Goal: Use online tool/utility: Use online tool/utility

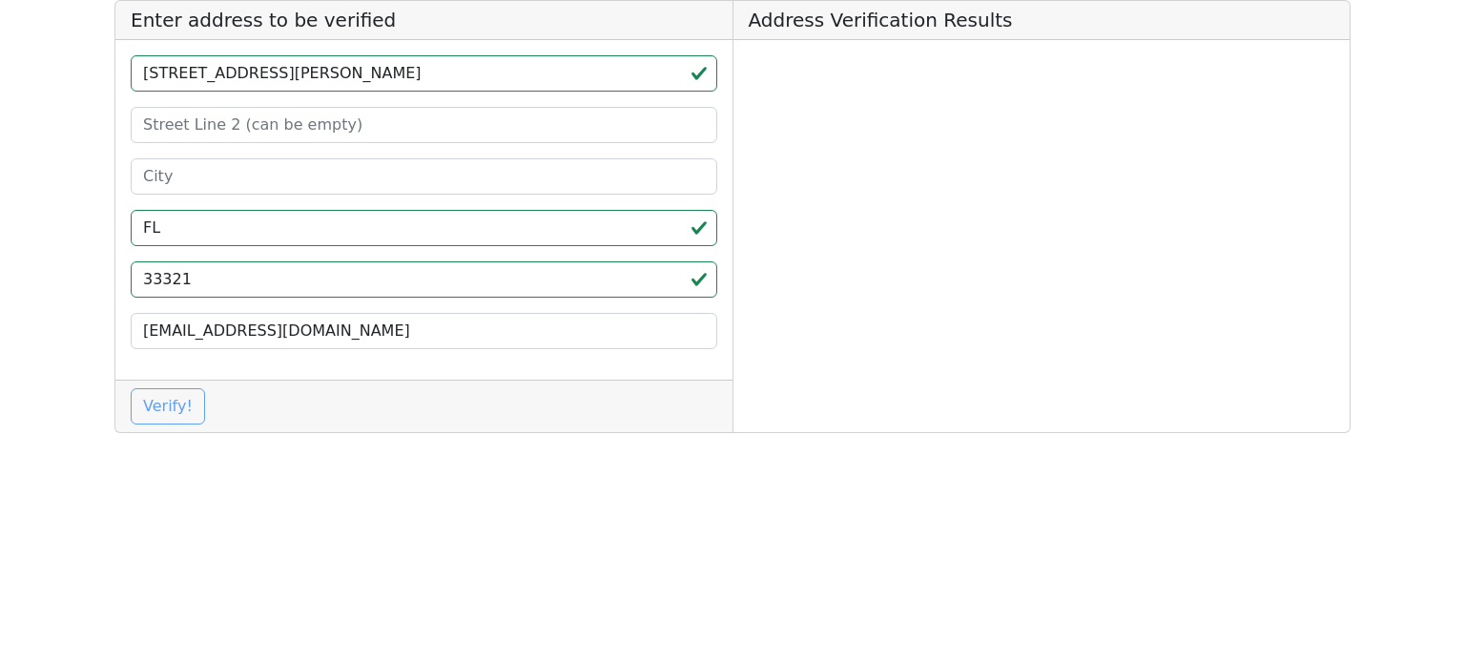
type input "[STREET_ADDRESS][PERSON_NAME]"
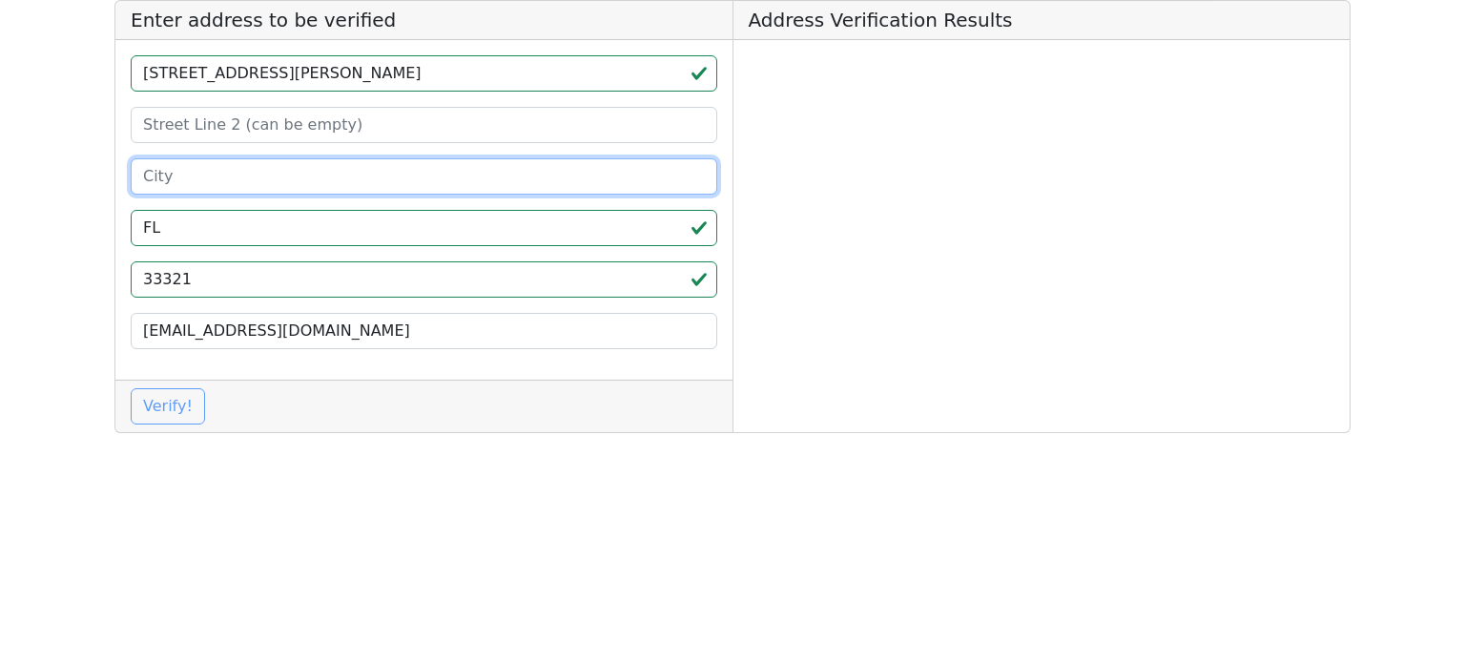
drag, startPoint x: 242, startPoint y: 169, endPoint x: 253, endPoint y: 144, distance: 26.9
click at [242, 169] on input at bounding box center [424, 176] width 587 height 36
paste input "Tamarac"
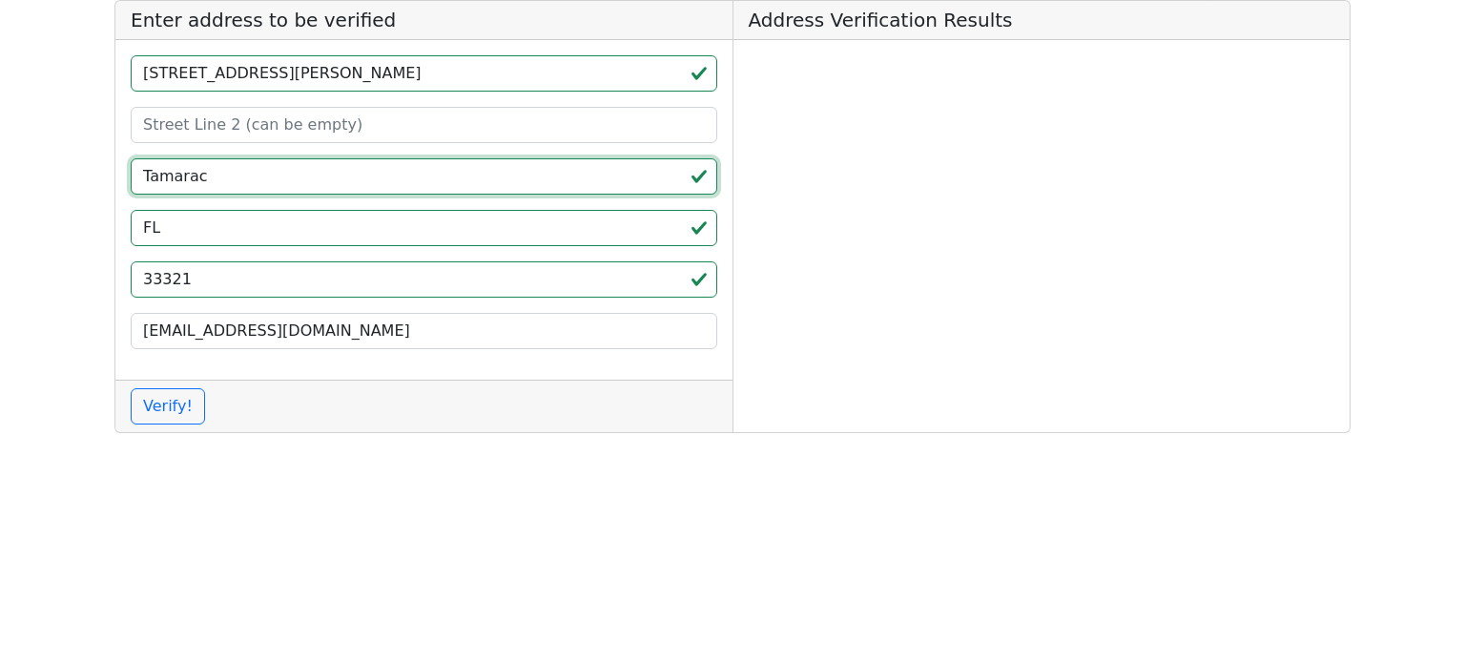
type input "Tamarac"
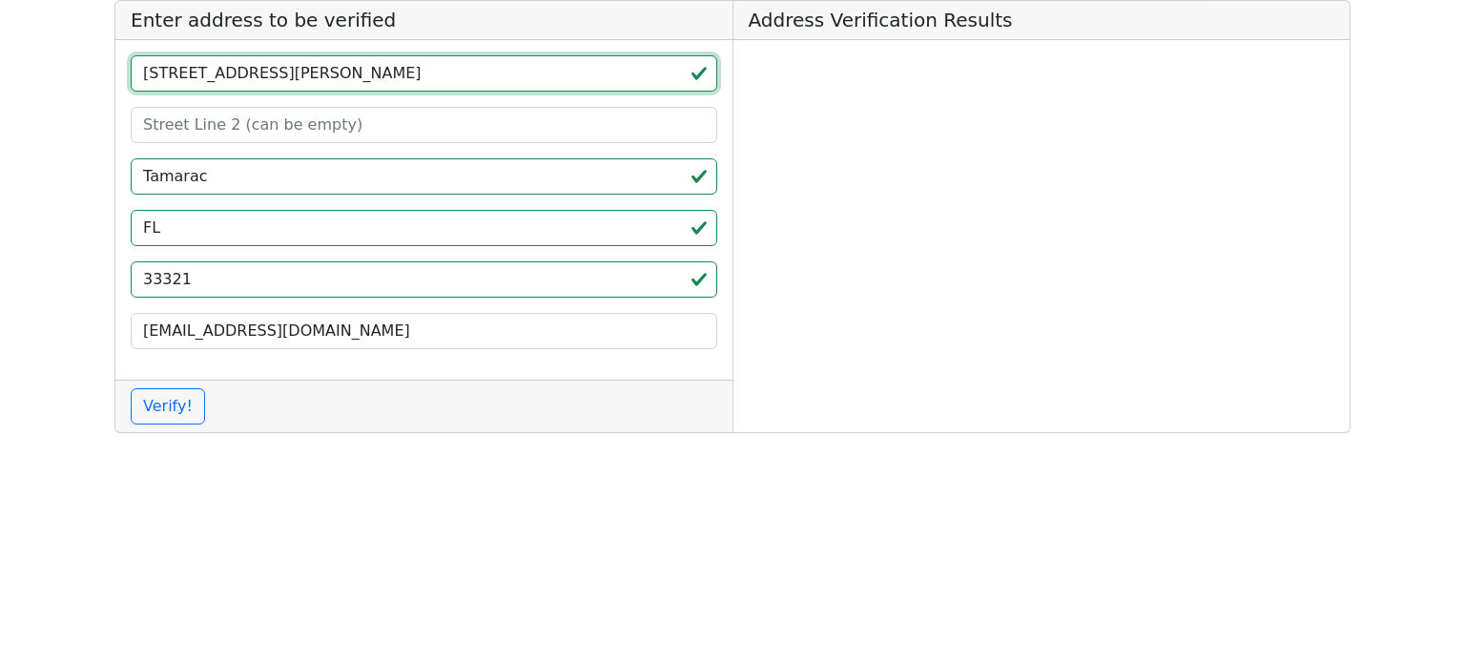
drag, startPoint x: 257, startPoint y: 79, endPoint x: 340, endPoint y: 92, distance: 83.9
click at [340, 92] on div "[STREET_ADDRESS][PERSON_NAME] [EMAIL_ADDRESS][DOMAIN_NAME]" at bounding box center [423, 210] width 617 height 340
type input "[STREET_ADDRESS][PERSON_NAME]"
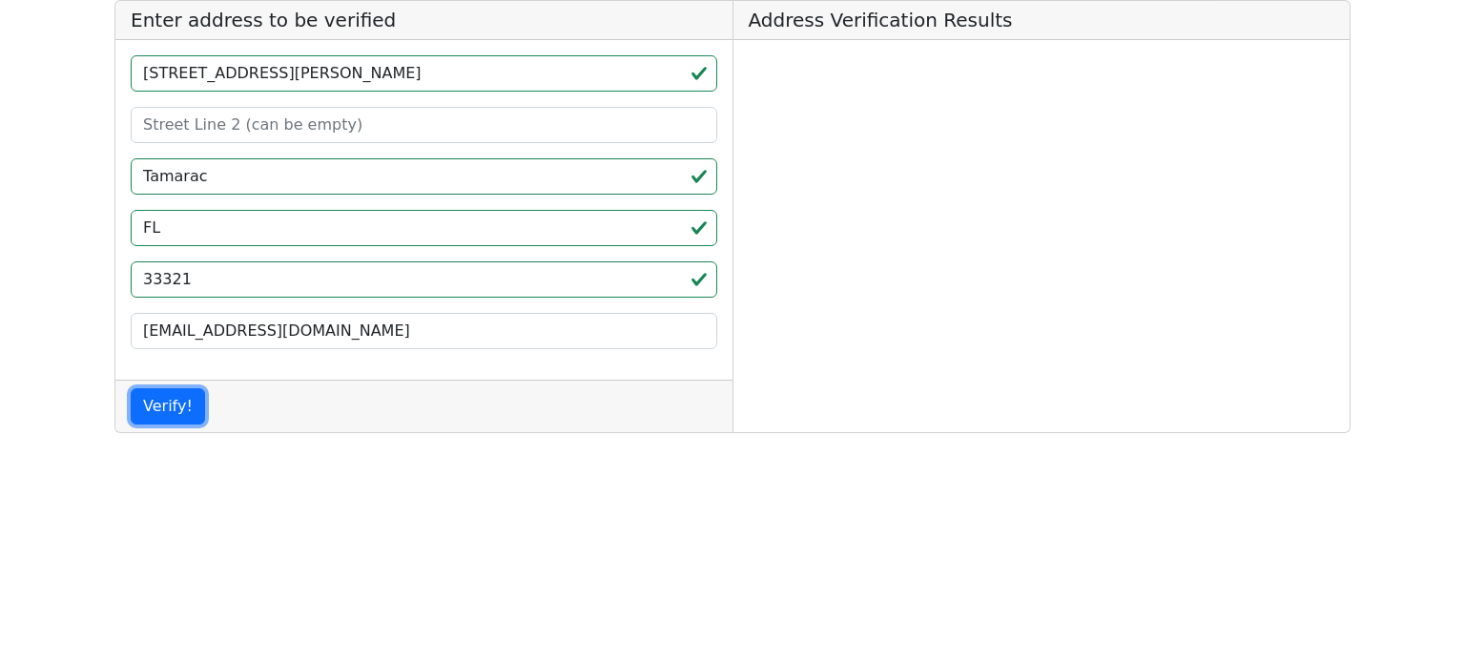
click at [131, 388] on button "Verify!" at bounding box center [168, 406] width 74 height 36
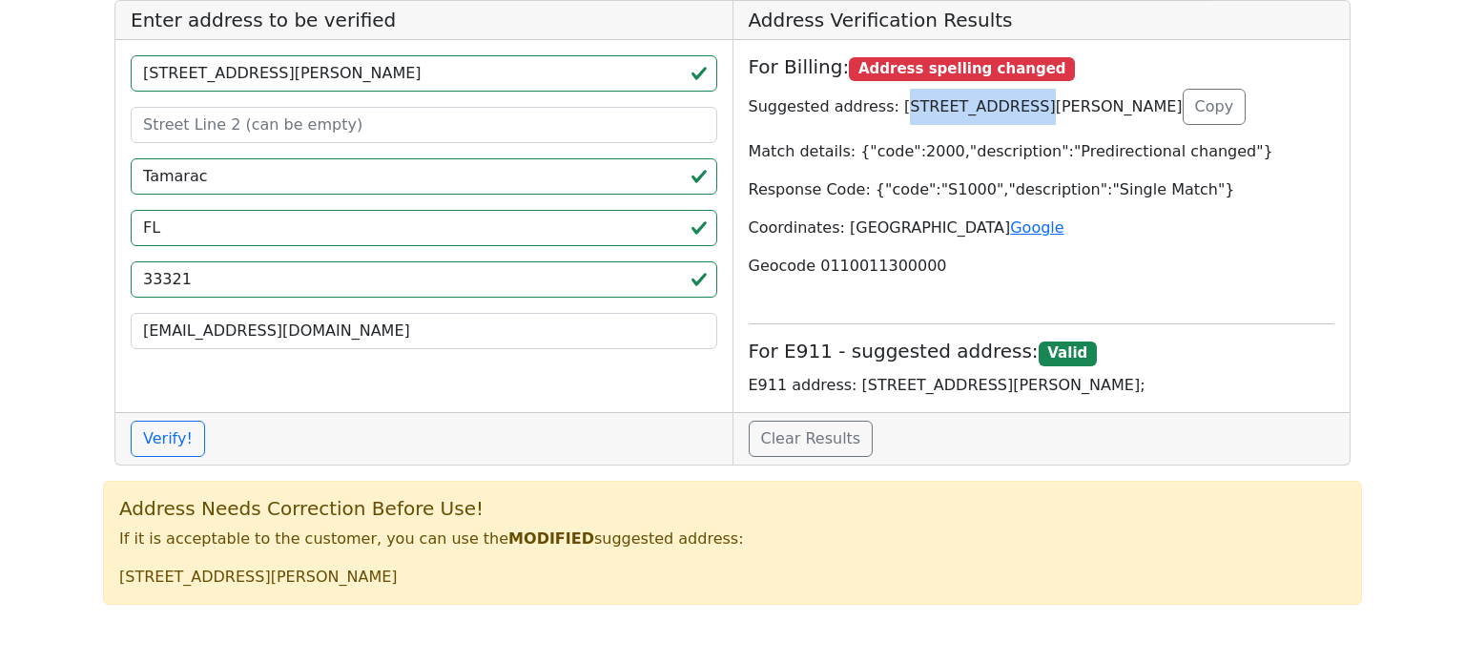
drag, startPoint x: 1017, startPoint y: 111, endPoint x: 887, endPoint y: 108, distance: 129.8
click at [887, 108] on p "Suggested address: [STREET_ADDRESS][PERSON_NAME] Copy" at bounding box center [1042, 107] width 587 height 36
click at [1014, 106] on p "Suggested address: [STREET_ADDRESS][PERSON_NAME] Copy" at bounding box center [1042, 107] width 587 height 36
drag, startPoint x: 1014, startPoint y: 106, endPoint x: 895, endPoint y: 99, distance: 119.4
click at [895, 99] on p "Suggested address: [STREET_ADDRESS][PERSON_NAME] Copy" at bounding box center [1042, 107] width 587 height 36
